Goal: Task Accomplishment & Management: Complete application form

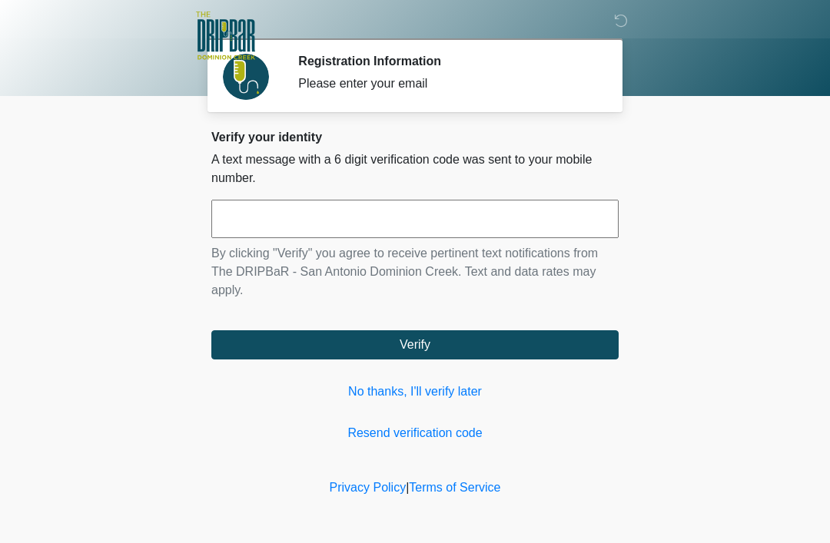
click at [549, 227] on input "text" at bounding box center [414, 219] width 407 height 38
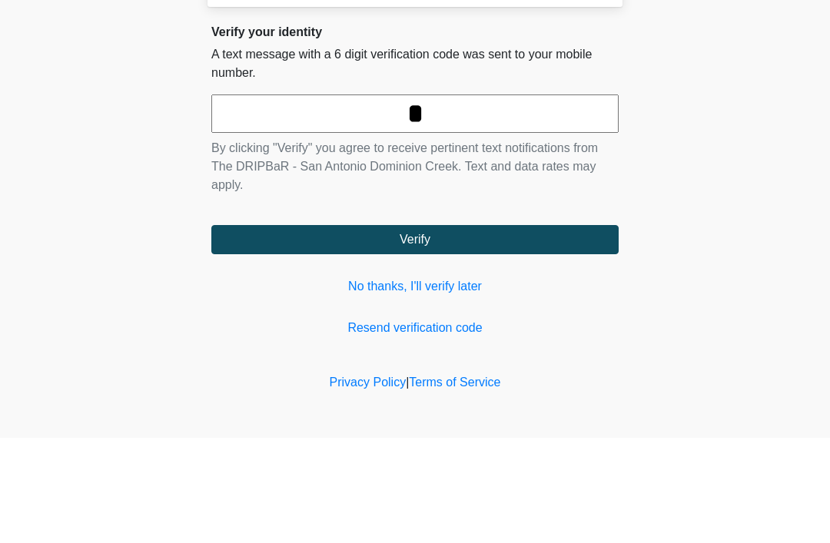
type input "*"
click at [754, 184] on body "‎ ‎ ‎ ‎ Registration Information Please enter your email Please connect to Wi-F…" at bounding box center [415, 271] width 830 height 543
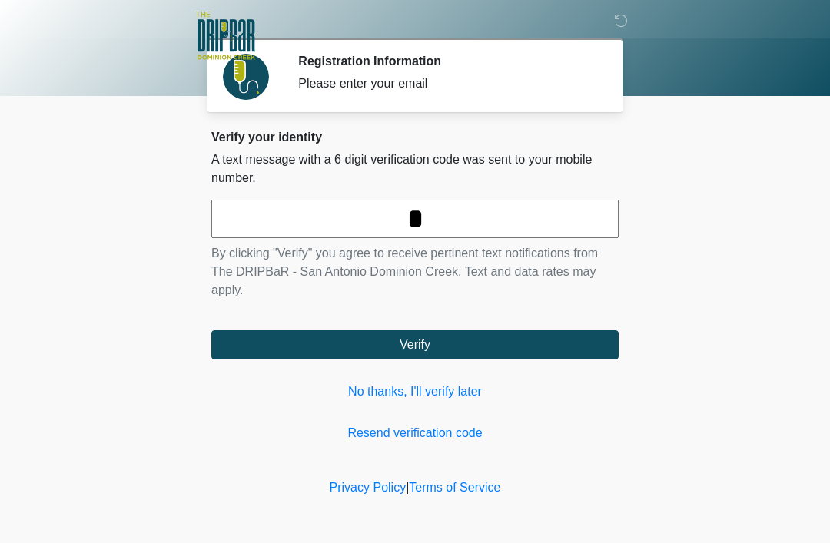
click at [470, 392] on link "No thanks, I'll verify later" at bounding box center [414, 392] width 407 height 18
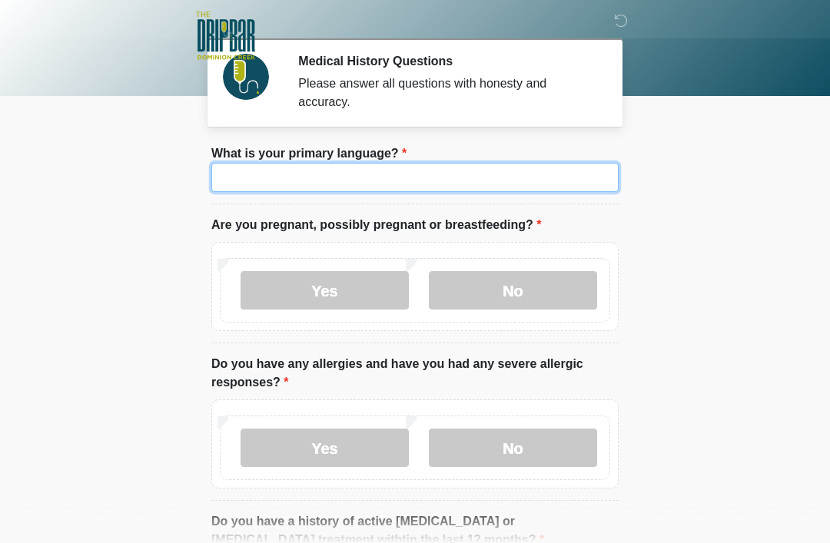
click at [456, 187] on input "What is your primary language?" at bounding box center [414, 177] width 407 height 29
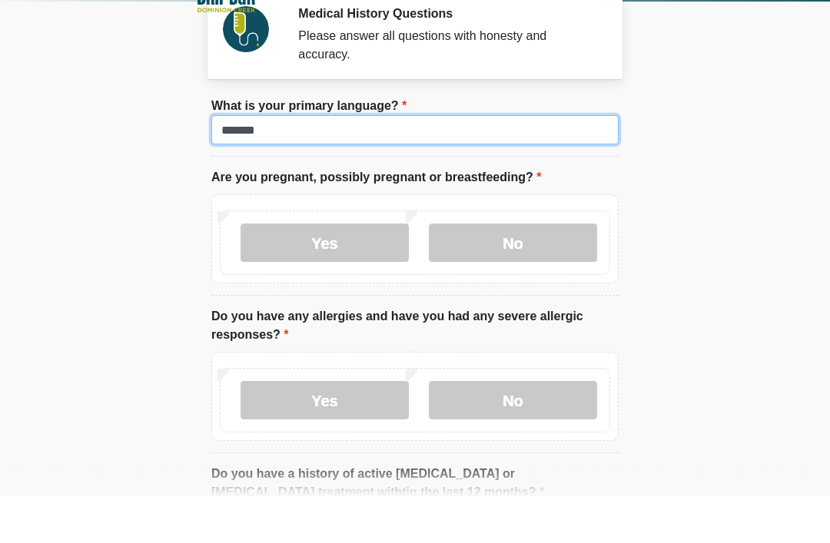
type input "*******"
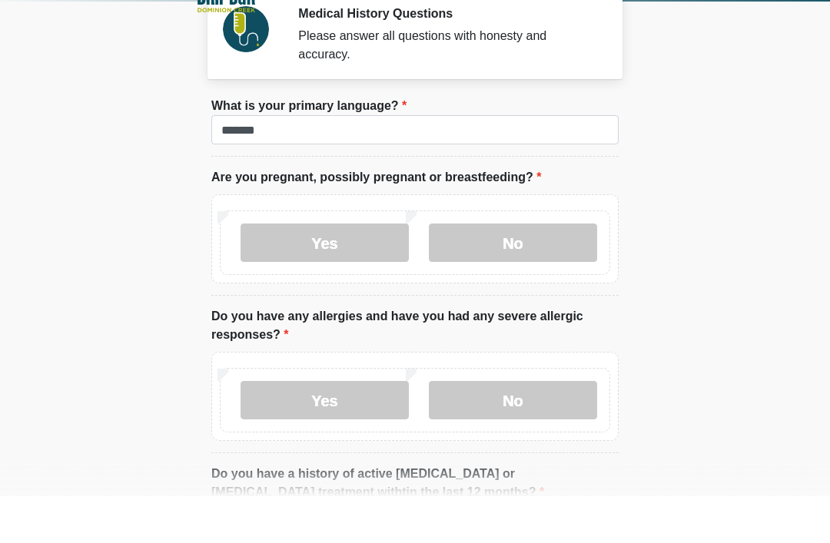
click at [362, 271] on label "Yes" at bounding box center [324, 290] width 168 height 38
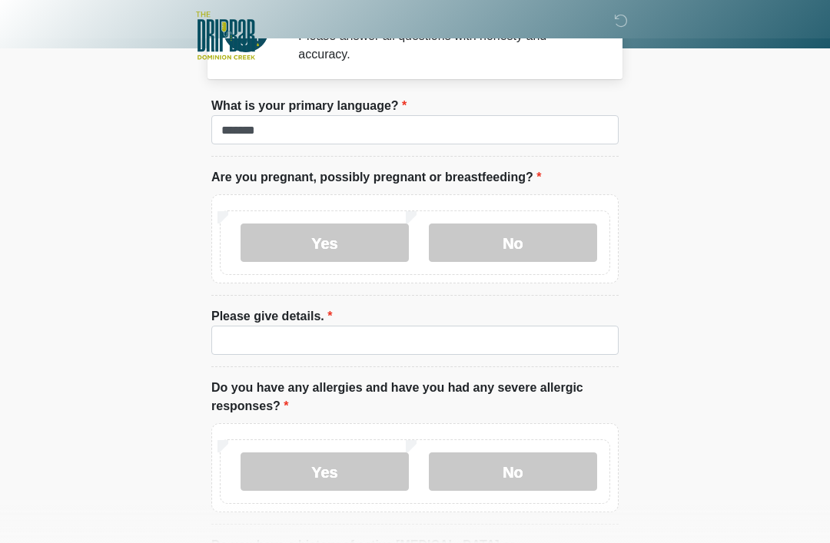
click at [532, 249] on label "No" at bounding box center [513, 243] width 168 height 38
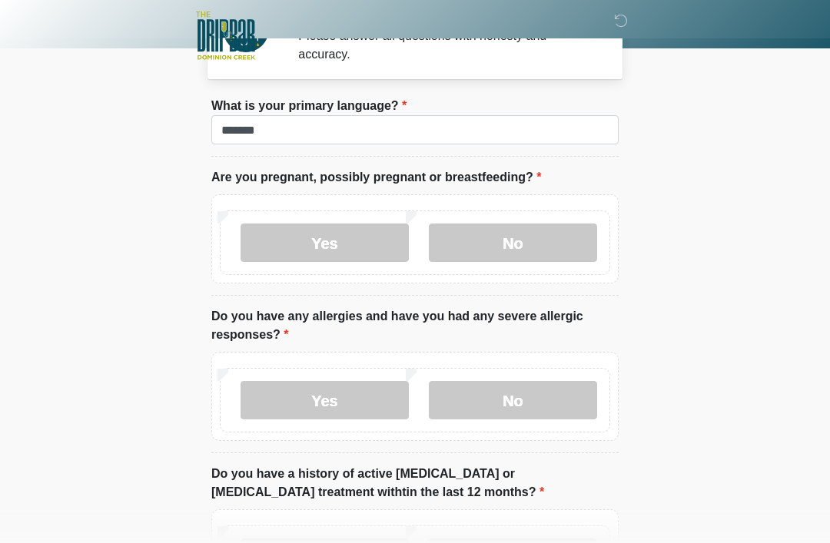
click at [300, 407] on label "Yes" at bounding box center [324, 400] width 168 height 38
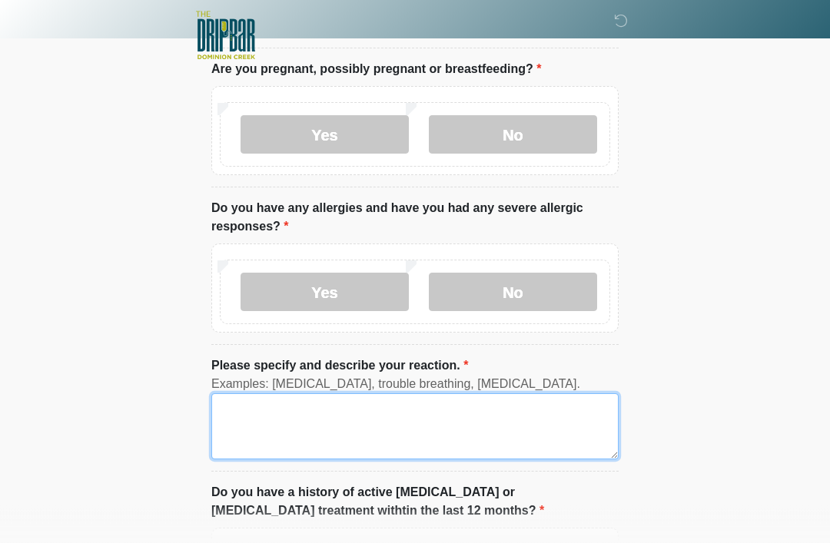
click at [517, 419] on textarea "Please specify and describe your reaction." at bounding box center [414, 427] width 407 height 66
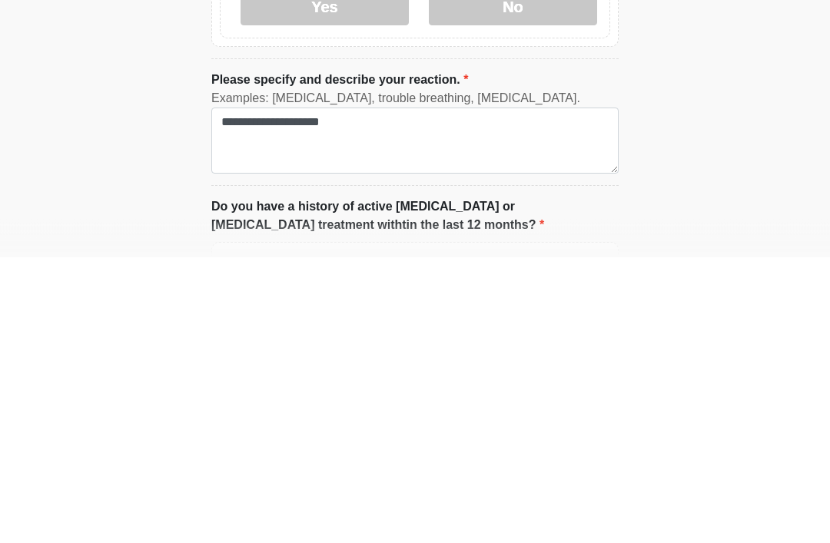
scroll to position [442, 0]
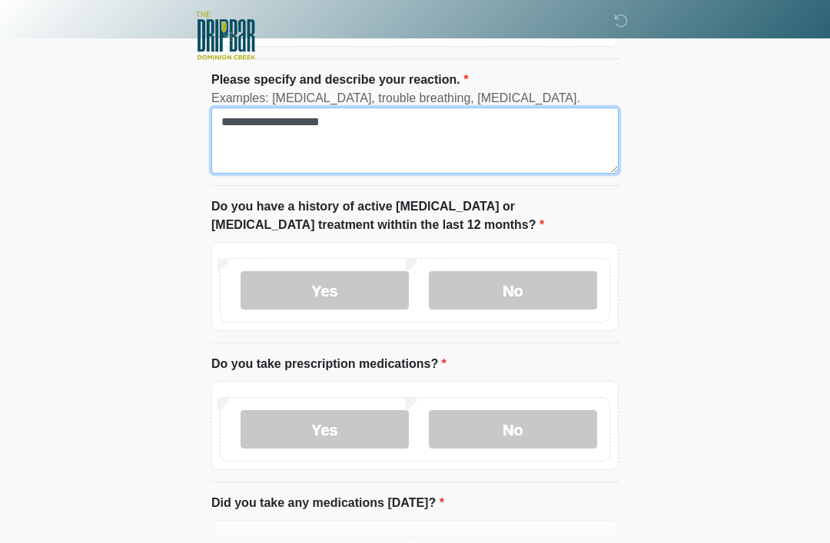
type textarea "**********"
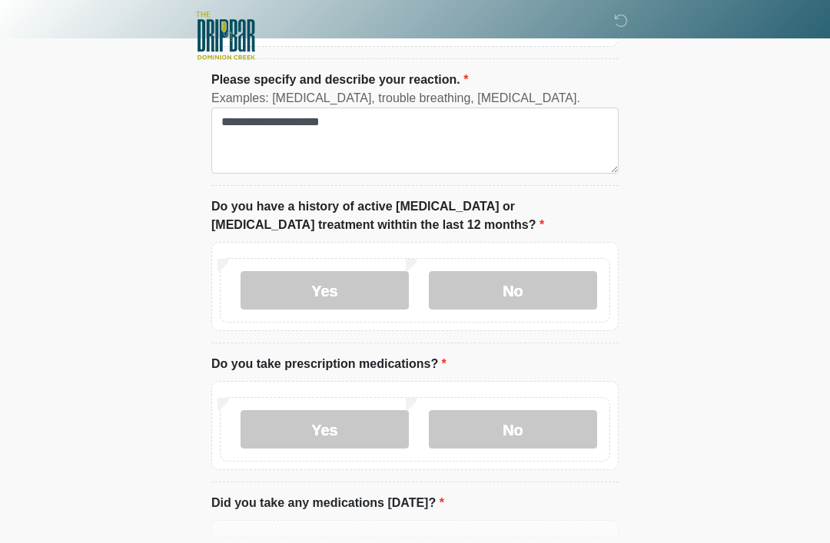
click at [526, 289] on label "No" at bounding box center [513, 290] width 168 height 38
click at [519, 433] on label "No" at bounding box center [513, 429] width 168 height 38
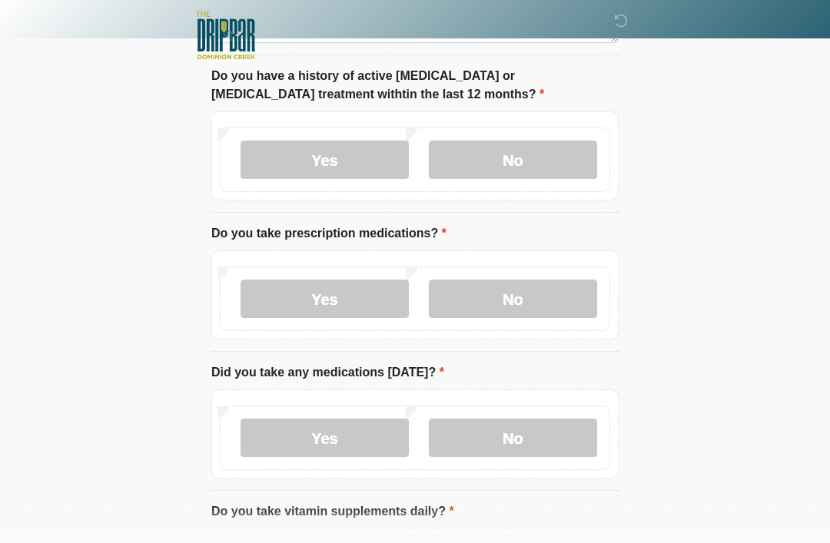
scroll to position [571, 0]
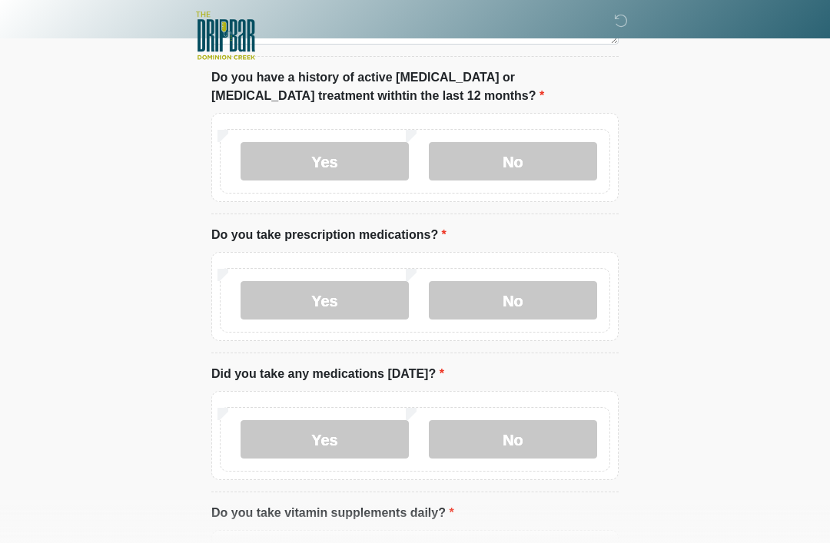
click at [279, 287] on label "Yes" at bounding box center [324, 300] width 168 height 38
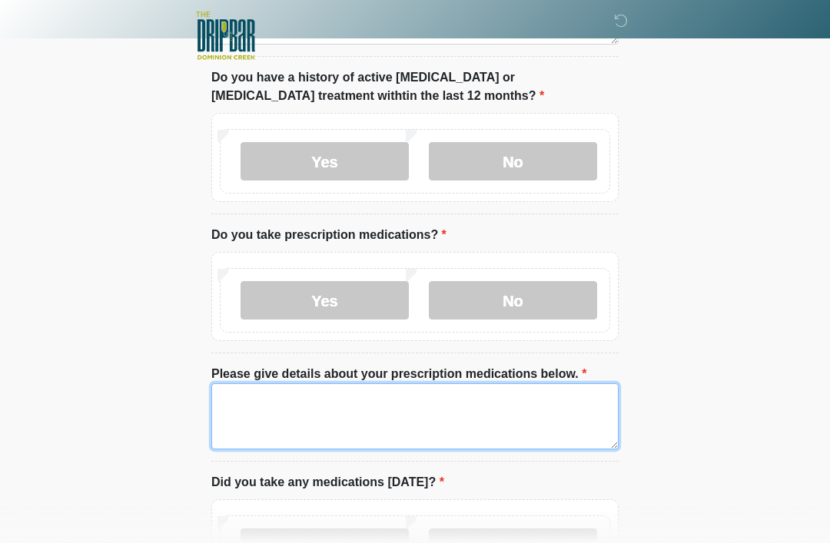
click at [540, 413] on textarea "Please give details about your prescription medications below." at bounding box center [414, 416] width 407 height 66
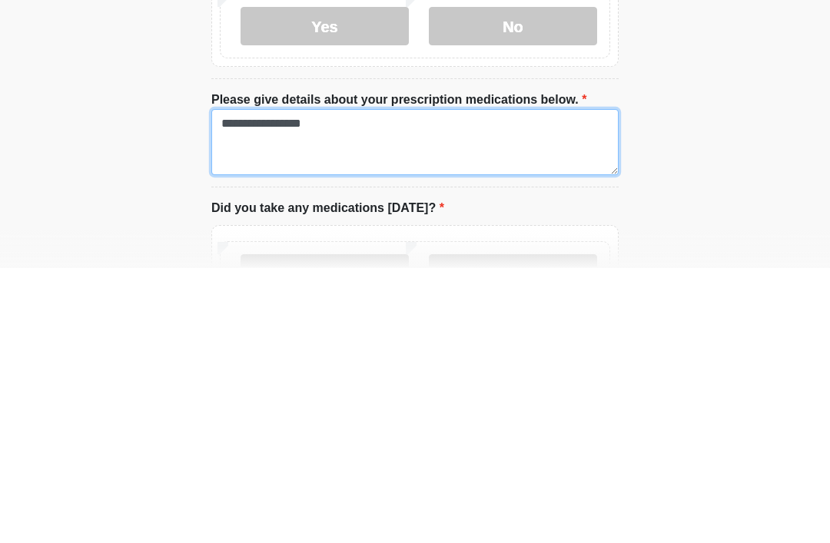
type textarea "**********"
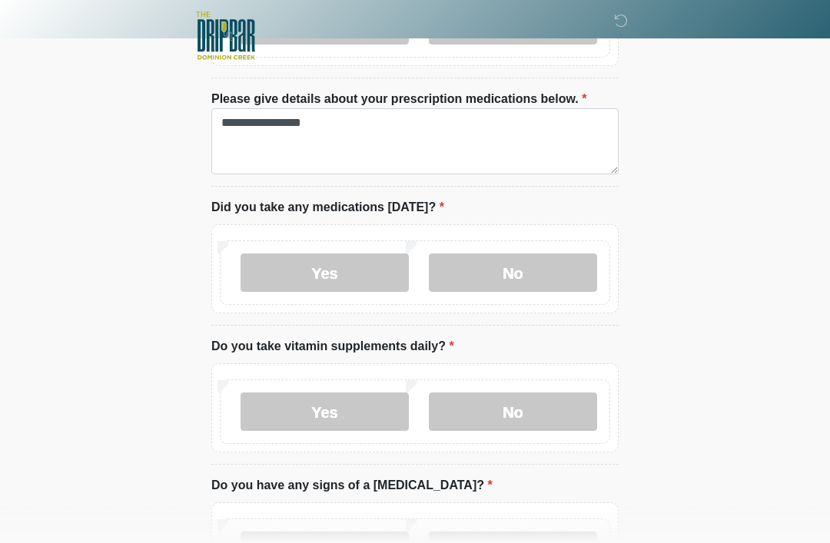
click at [277, 278] on label "Yes" at bounding box center [324, 273] width 168 height 38
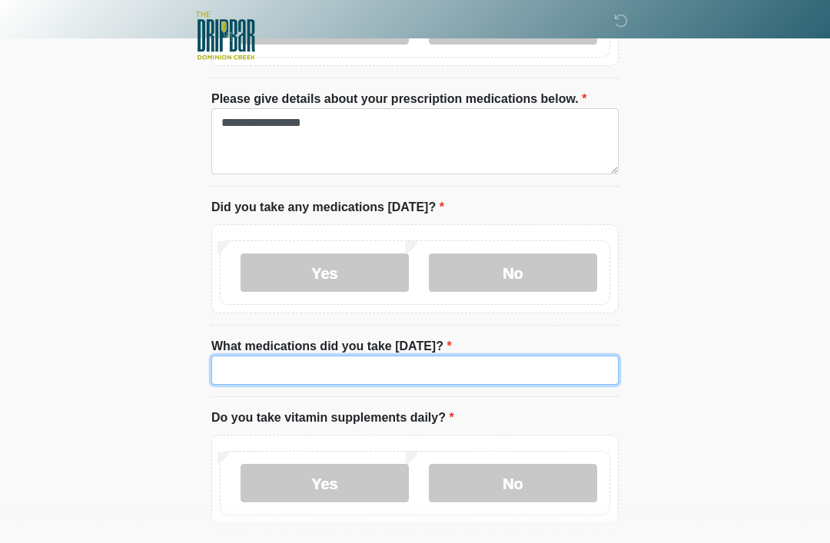
click at [468, 366] on input "What medications did you take [DATE]?" at bounding box center [414, 370] width 407 height 29
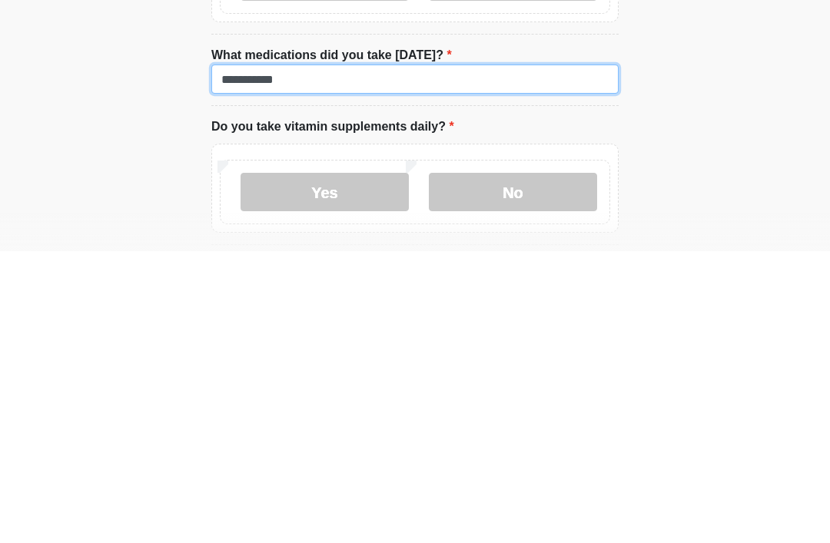
type input "**********"
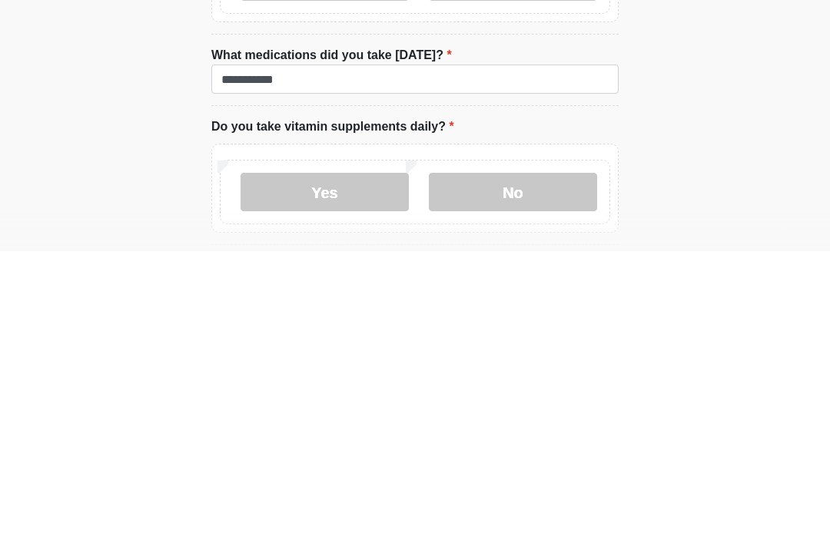
click at [370, 465] on label "Yes" at bounding box center [324, 484] width 168 height 38
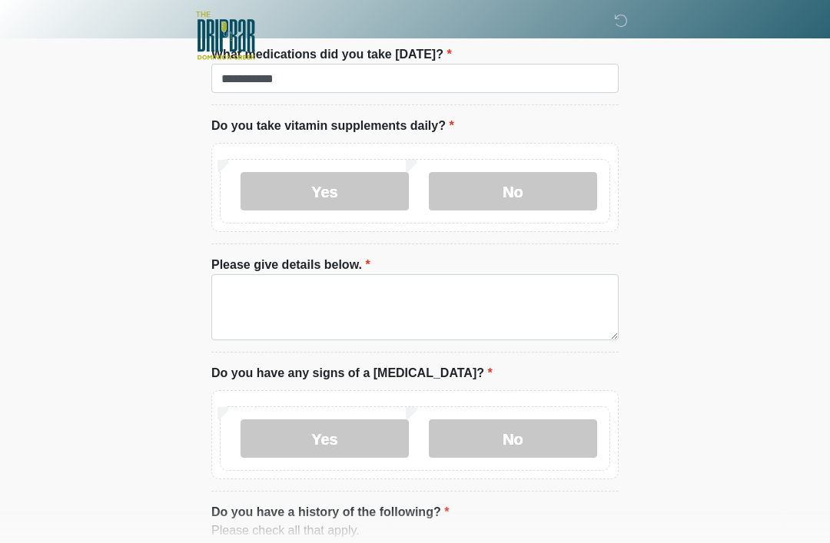
click at [534, 440] on label "No" at bounding box center [513, 438] width 168 height 38
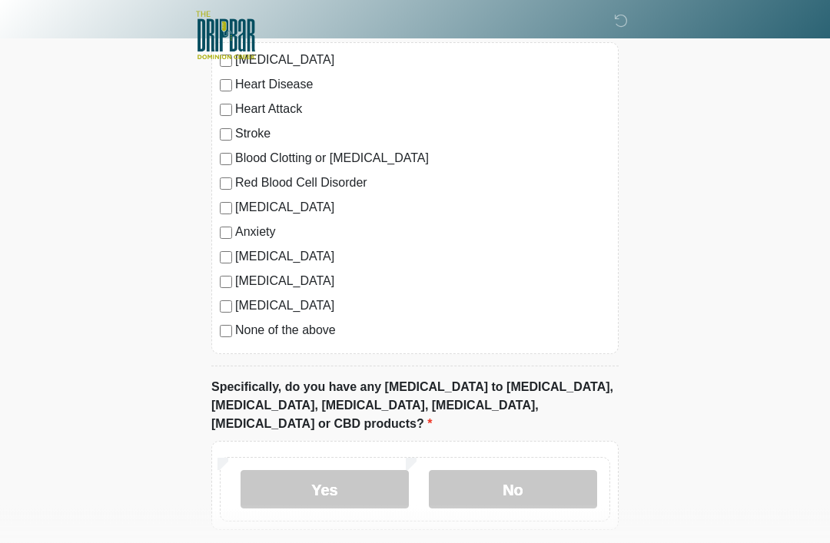
scroll to position [1694, 0]
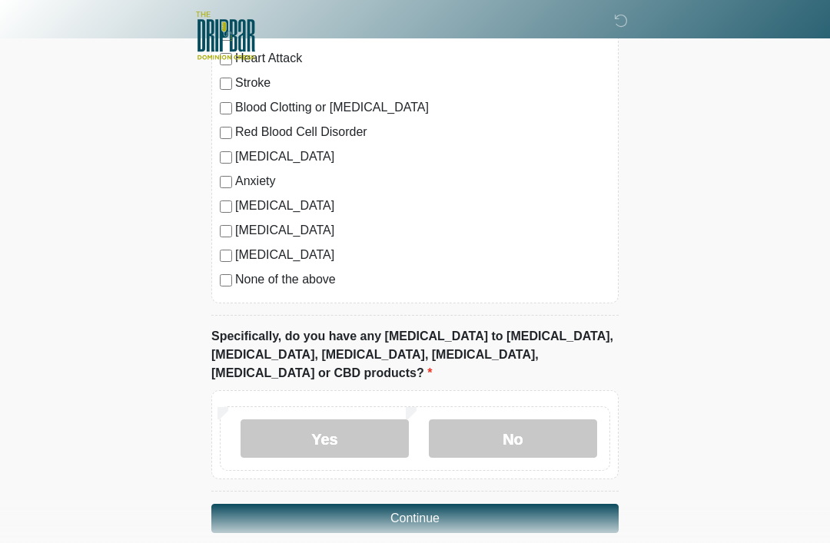
click at [548, 419] on label "No" at bounding box center [513, 438] width 168 height 38
click at [527, 504] on button "Continue" at bounding box center [414, 518] width 407 height 29
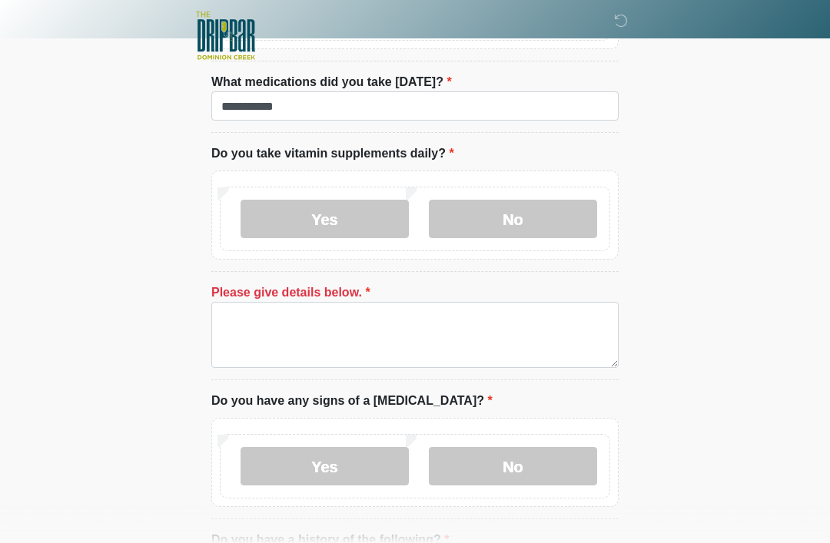
scroll to position [1109, 0]
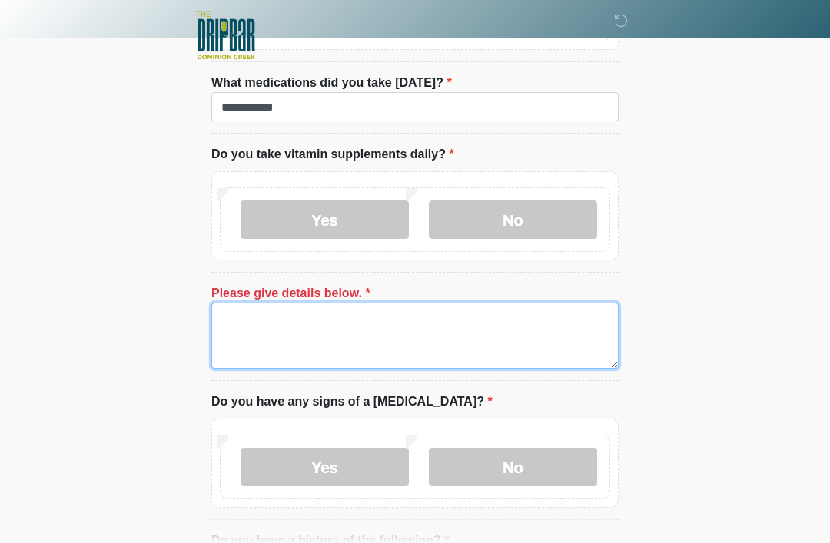
click at [555, 330] on textarea "Please give details below." at bounding box center [414, 336] width 407 height 66
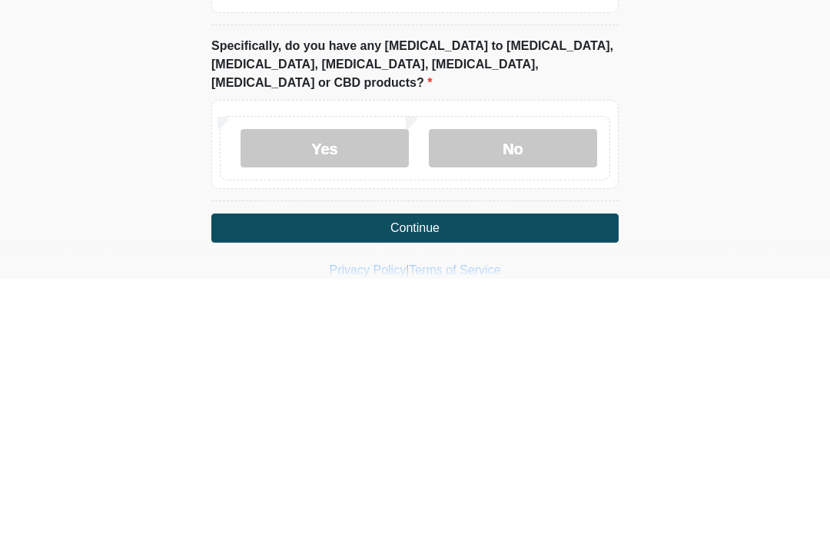
scroll to position [1738, 0]
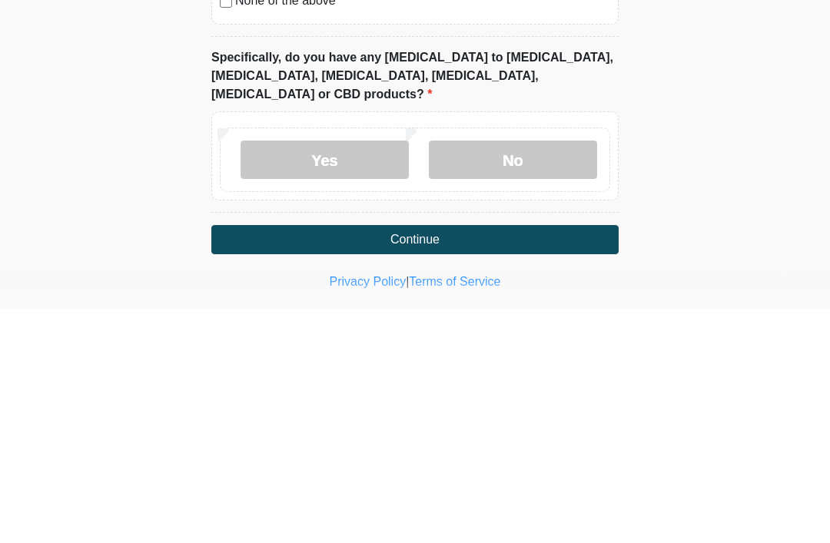
type textarea "***"
click at [458, 460] on button "Continue" at bounding box center [414, 474] width 407 height 29
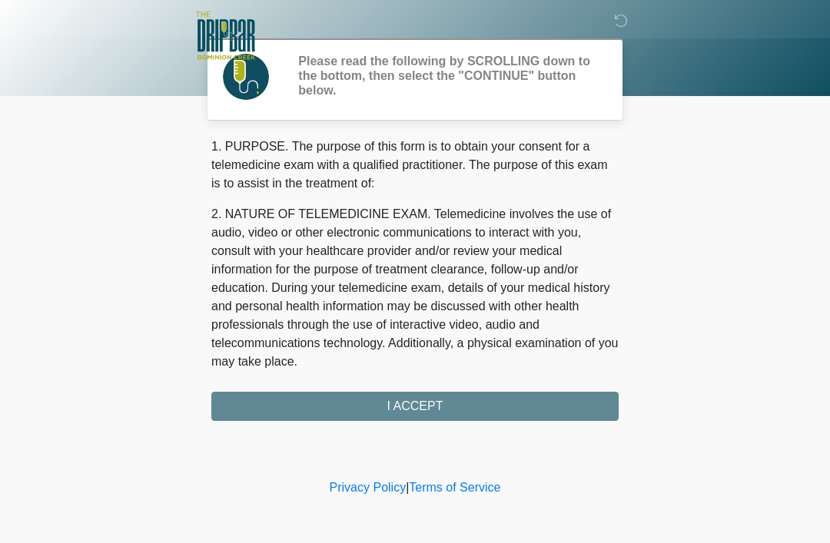
scroll to position [0, 0]
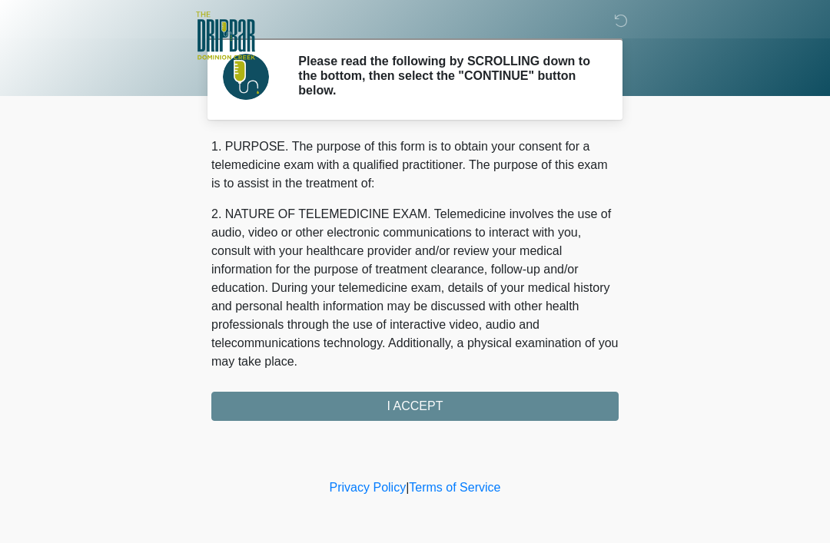
click at [447, 405] on div "1. PURPOSE. The purpose of this form is to obtain your consent for a telemedici…" at bounding box center [414, 280] width 407 height 284
click at [435, 414] on div "1. PURPOSE. The purpose of this form is to obtain your consent for a telemedici…" at bounding box center [414, 280] width 407 height 284
click at [419, 417] on div "1. PURPOSE. The purpose of this form is to obtain your consent for a telemedici…" at bounding box center [414, 280] width 407 height 284
click at [426, 406] on div "1. PURPOSE. The purpose of this form is to obtain your consent for a telemedici…" at bounding box center [414, 280] width 407 height 284
click at [413, 401] on div "1. PURPOSE. The purpose of this form is to obtain your consent for a telemedici…" at bounding box center [414, 280] width 407 height 284
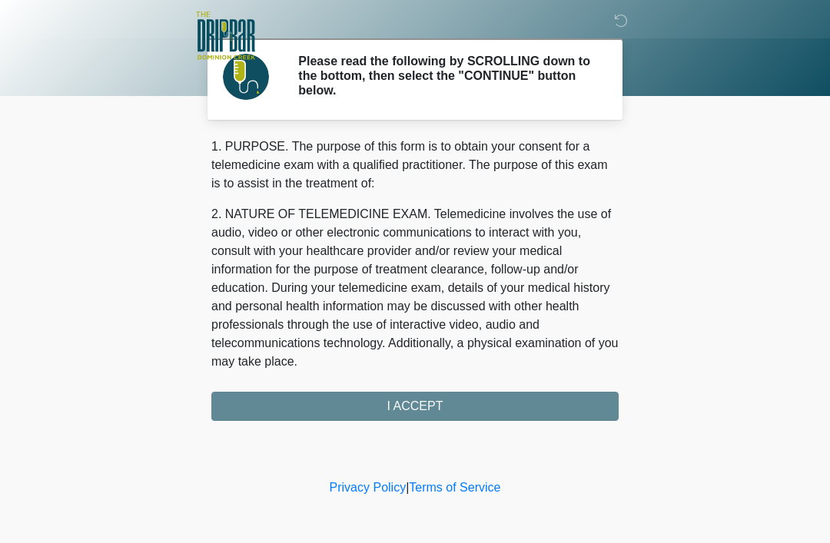
click at [413, 412] on div "1. PURPOSE. The purpose of this form is to obtain your consent for a telemedici…" at bounding box center [414, 280] width 407 height 284
click at [410, 407] on div "1. PURPOSE. The purpose of this form is to obtain your consent for a telemedici…" at bounding box center [414, 280] width 407 height 284
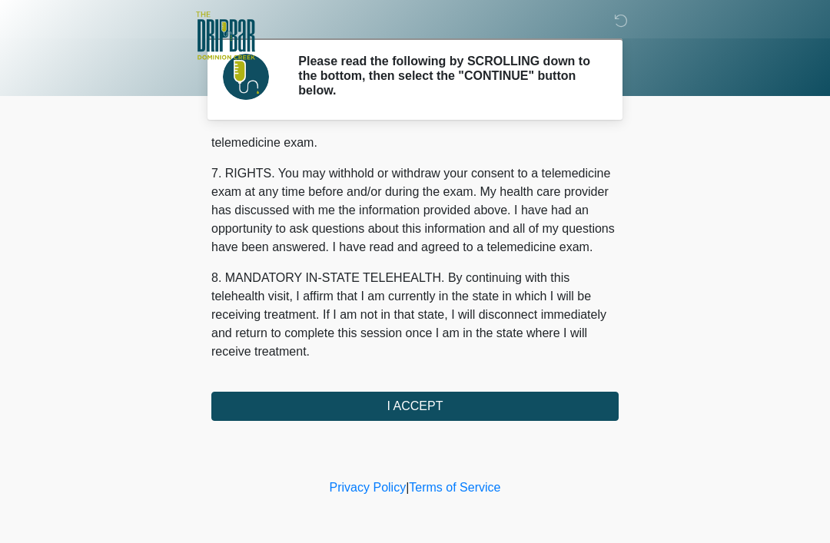
scroll to position [674, 0]
click at [423, 408] on button "I ACCEPT" at bounding box center [414, 406] width 407 height 29
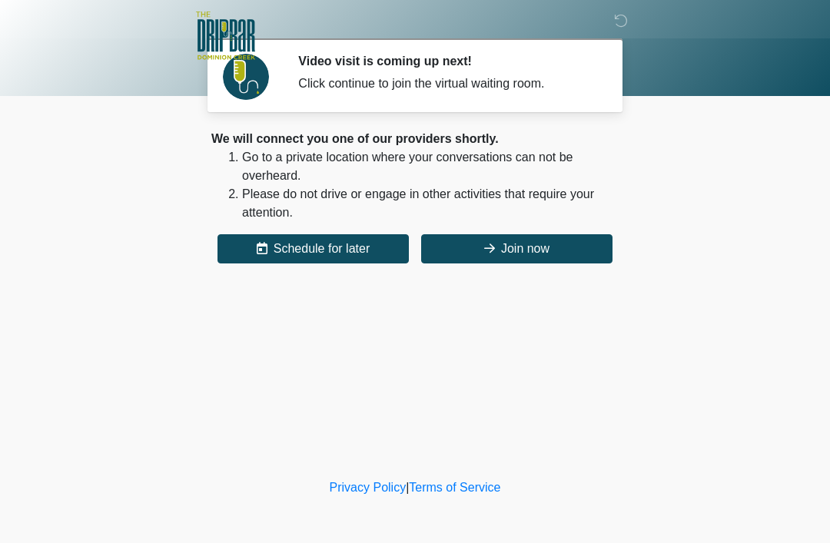
click at [526, 258] on button "Join now" at bounding box center [516, 248] width 191 height 29
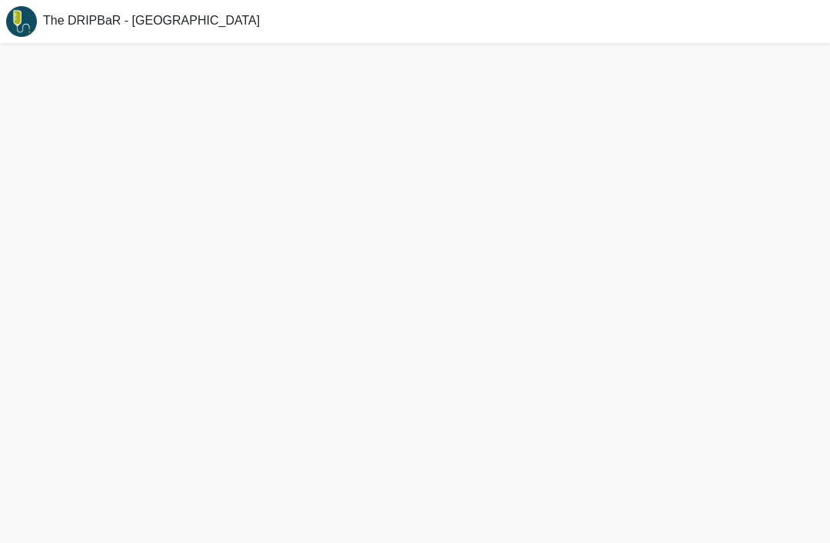
scroll to position [27, 0]
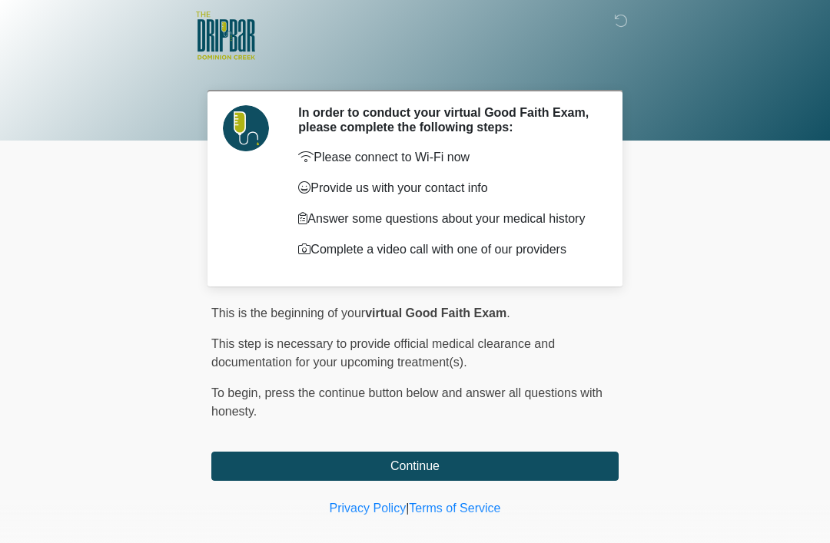
scroll to position [13, 0]
